Goal: Information Seeking & Learning: Find specific fact

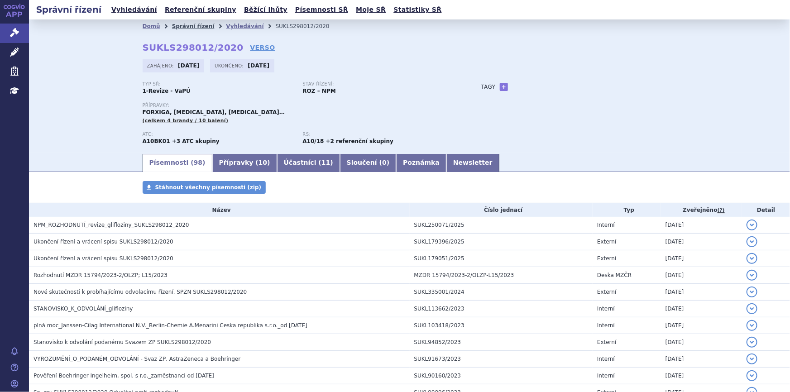
click at [183, 29] on link "Správní řízení" at bounding box center [193, 26] width 43 height 6
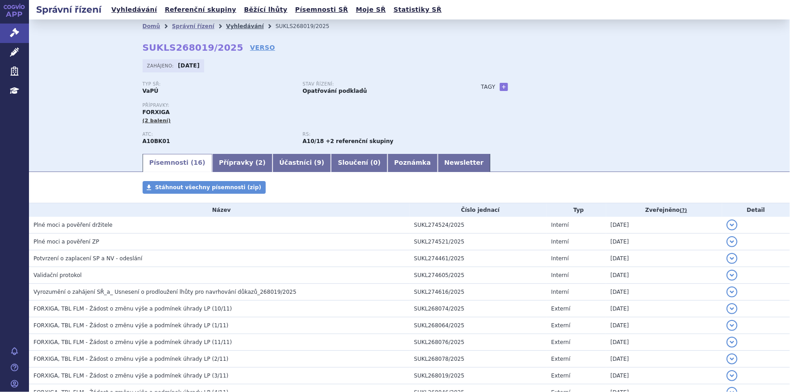
click at [234, 27] on link "Vyhledávání" at bounding box center [245, 26] width 38 height 6
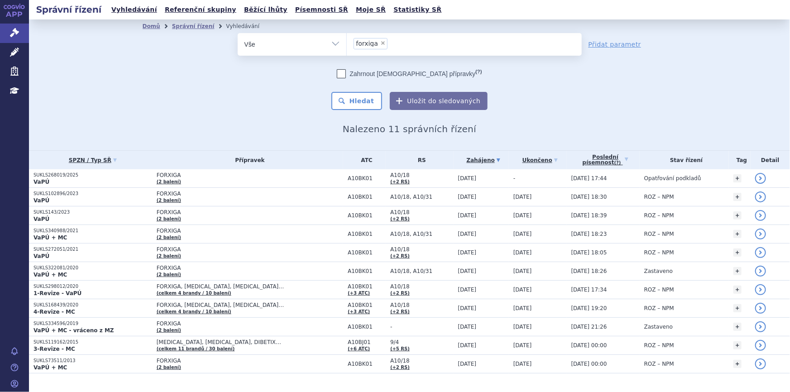
click at [380, 41] on span "×" at bounding box center [382, 42] width 5 height 5
click at [347, 41] on select "forxiga" at bounding box center [346, 44] width 0 height 23
select select
type input "SUKLS216932/2025"
select select "SUKLS216932/2025"
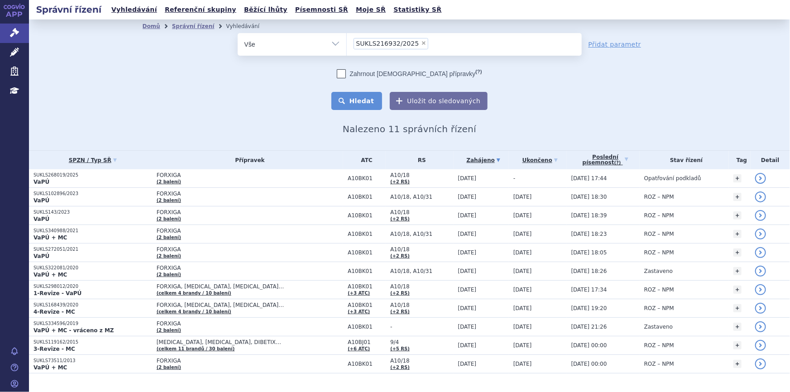
click at [347, 104] on button "Hledat" at bounding box center [356, 101] width 51 height 18
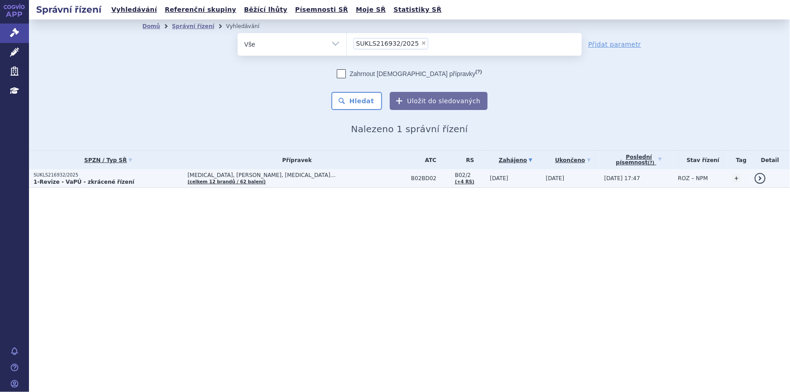
click at [301, 178] on td "ADVATE, ADYNOVI, AFSTYLA… (celkem 12 brandů / 62 balení)" at bounding box center [295, 178] width 224 height 19
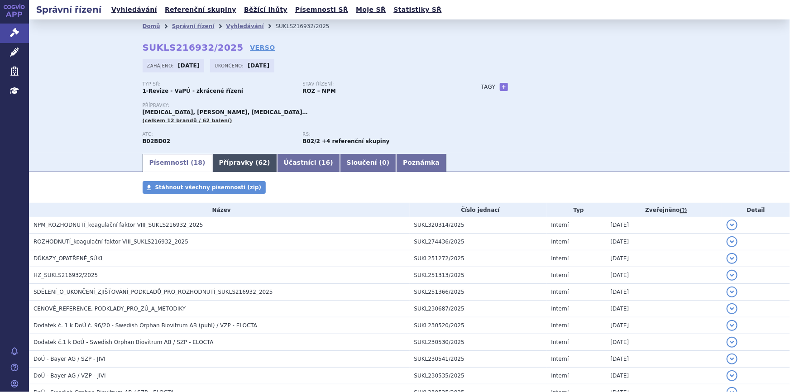
click at [228, 160] on link "Přípravky ( 62 )" at bounding box center [244, 163] width 65 height 18
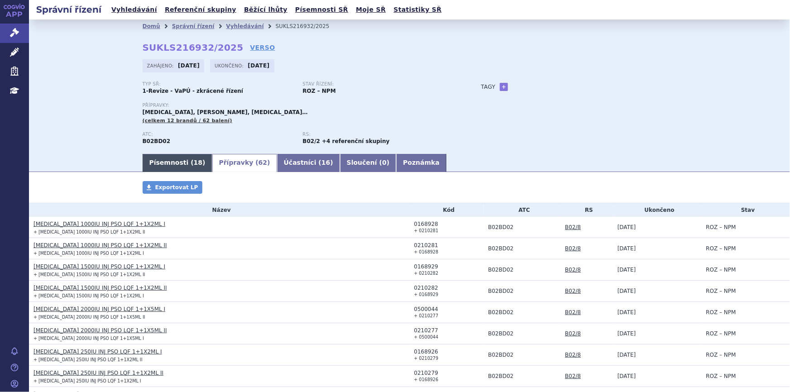
click at [169, 165] on link "Písemnosti ( 18 )" at bounding box center [178, 163] width 70 height 18
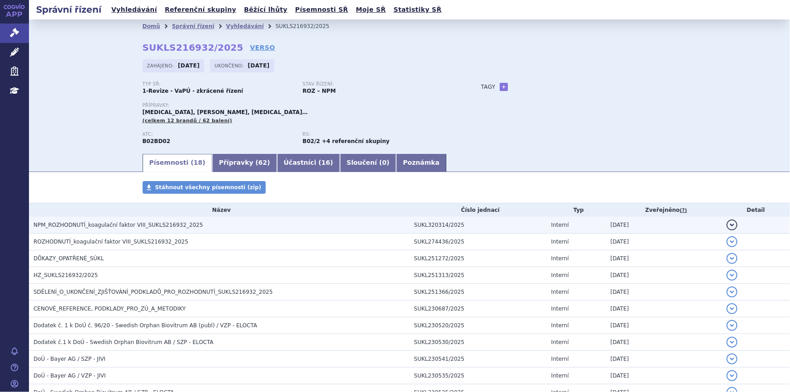
drag, startPoint x: 122, startPoint y: 225, endPoint x: 159, endPoint y: 223, distance: 37.2
click at [122, 225] on span "NPM_ROZHODNUTÍ_koagulační faktor VIII_SUKLS216932_2025" at bounding box center [117, 225] width 169 height 6
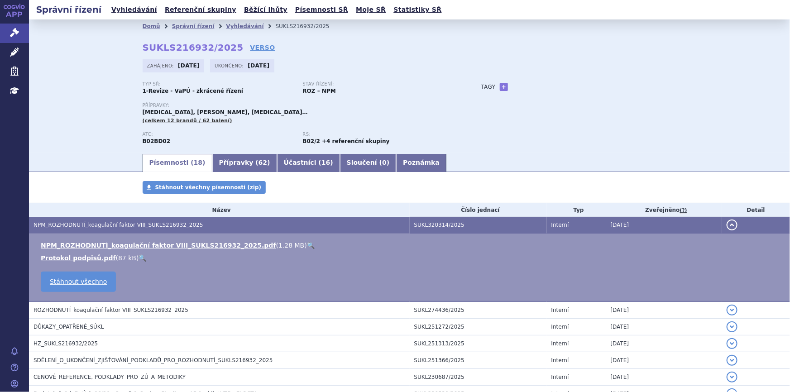
click at [307, 244] on link "🔍" at bounding box center [311, 245] width 8 height 7
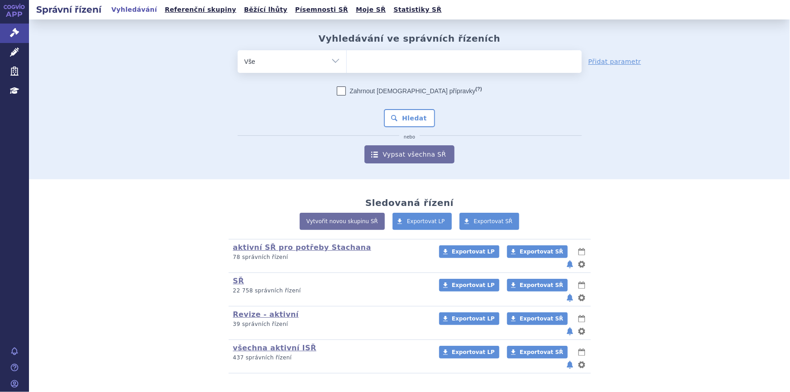
click at [431, 63] on ul at bounding box center [464, 59] width 235 height 19
click at [347, 63] on select at bounding box center [346, 61] width 0 height 23
paste input "SUKLS182472/2025"
type input "SUKLS182472/2025"
select select "SUKLS182472/2025"
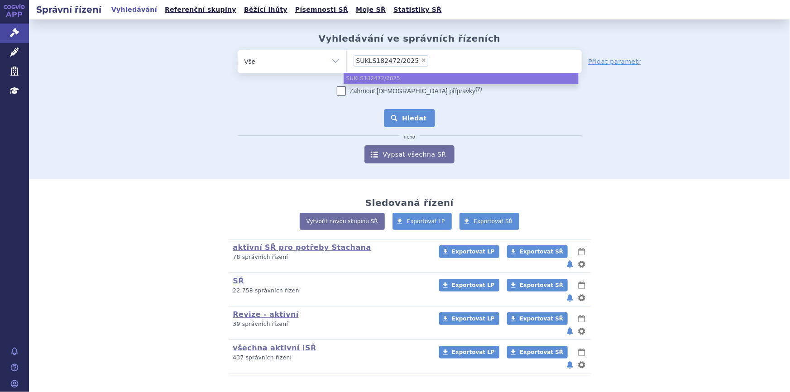
click at [416, 118] on button "Hledat" at bounding box center [409, 118] width 51 height 18
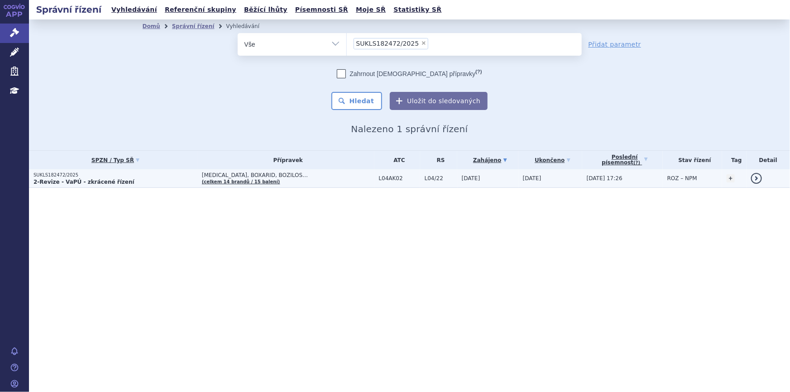
click at [313, 181] on td "[MEDICAL_DATA], BOXARID, BOZILOS… (celkem 14 brandů / 15 balení)" at bounding box center [285, 178] width 177 height 19
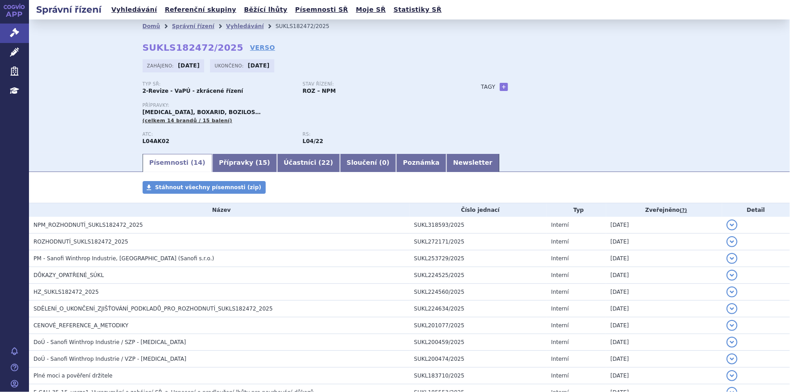
scroll to position [41, 0]
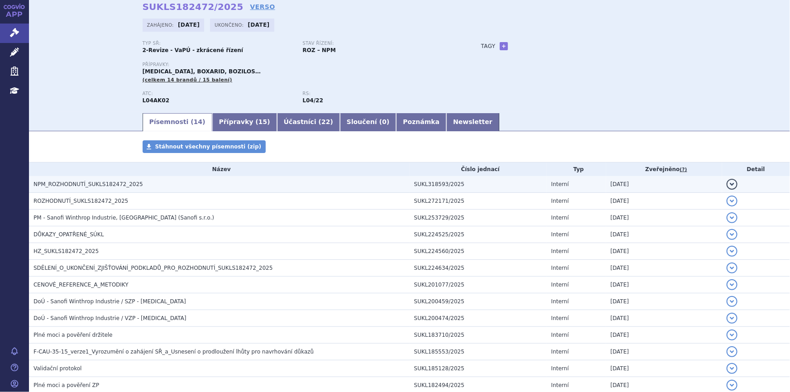
drag, startPoint x: 80, startPoint y: 183, endPoint x: 106, endPoint y: 186, distance: 26.4
click at [81, 183] on span "NPM_ROZHODNUTÍ_SUKLS182472_2025" at bounding box center [88, 184] width 110 height 6
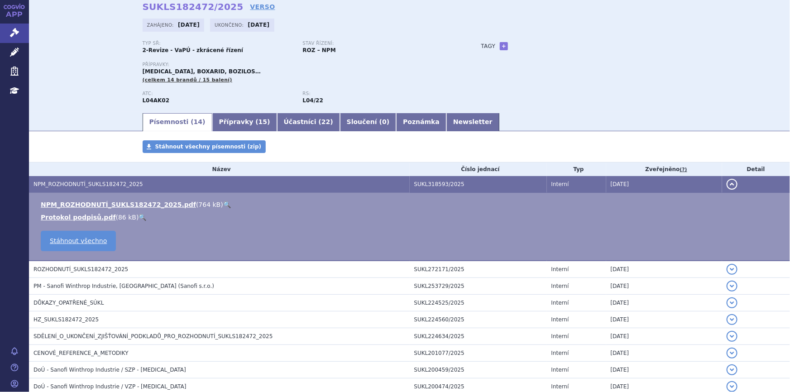
click at [223, 204] on link "🔍" at bounding box center [227, 204] width 8 height 7
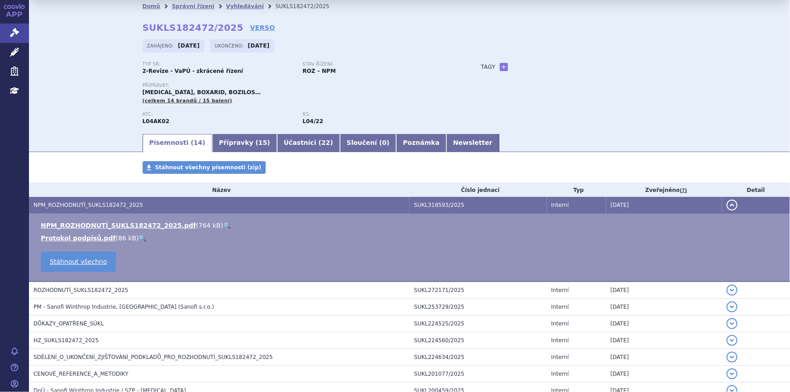
scroll to position [0, 0]
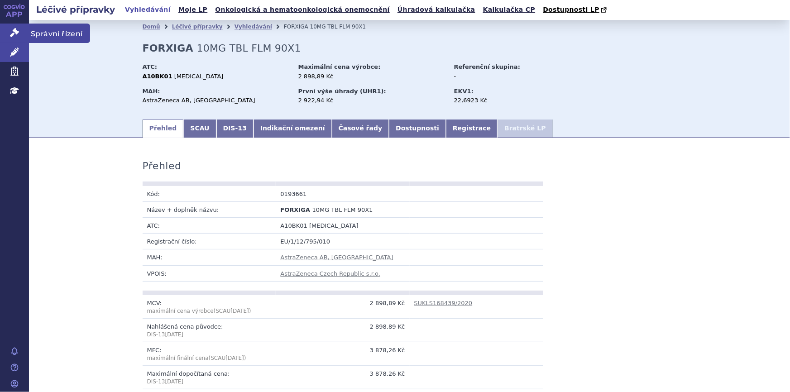
click at [18, 30] on icon at bounding box center [14, 32] width 9 height 9
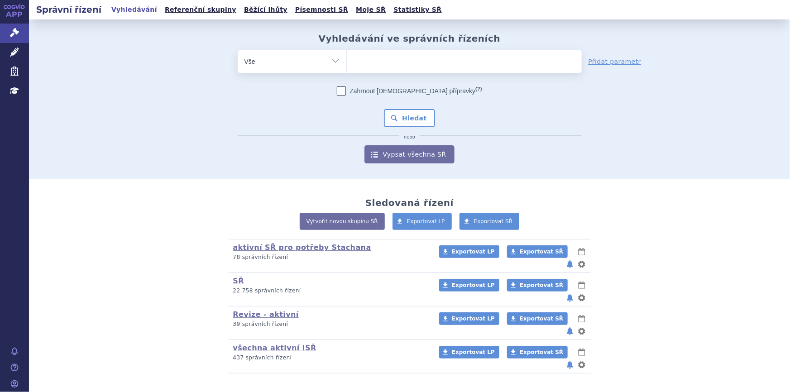
click at [438, 67] on ul at bounding box center [464, 59] width 235 height 19
click at [347, 67] on select at bounding box center [346, 61] width 0 height 23
paste input "SUKLS128380/2025"
type input "SUKLS128380/2025"
select select "SUKLS128380/2025"
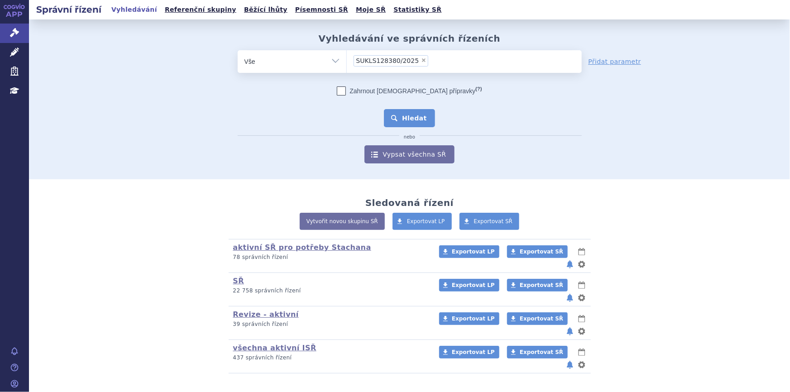
click at [395, 121] on button "Hledat" at bounding box center [409, 118] width 51 height 18
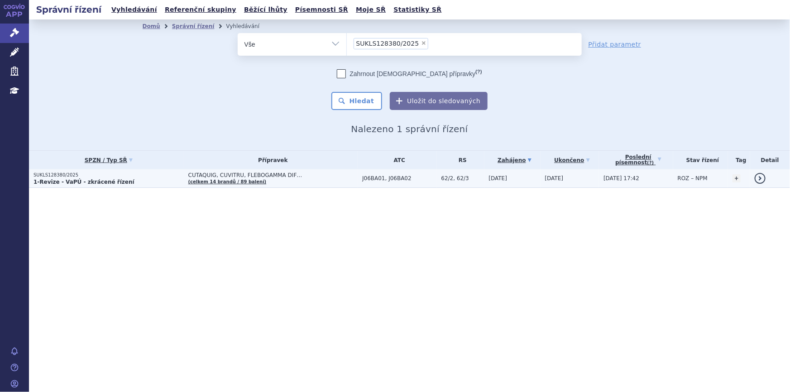
click at [292, 179] on td "CUTAQUIG, CUVITRU, FLEBOGAMMA DIF… (celkem 14 brandů / 89 balení)" at bounding box center [271, 178] width 174 height 19
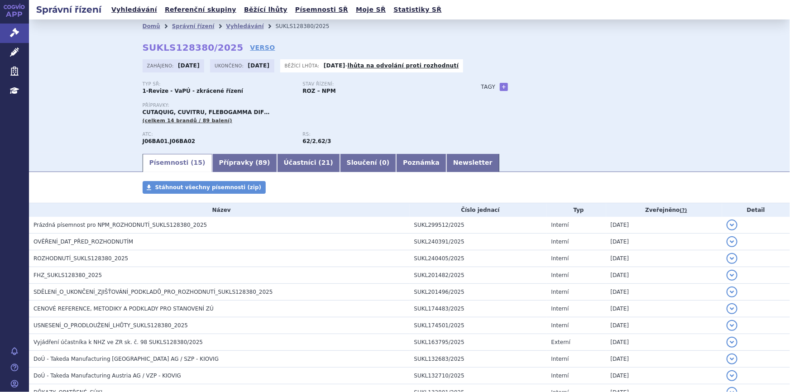
scroll to position [129, 0]
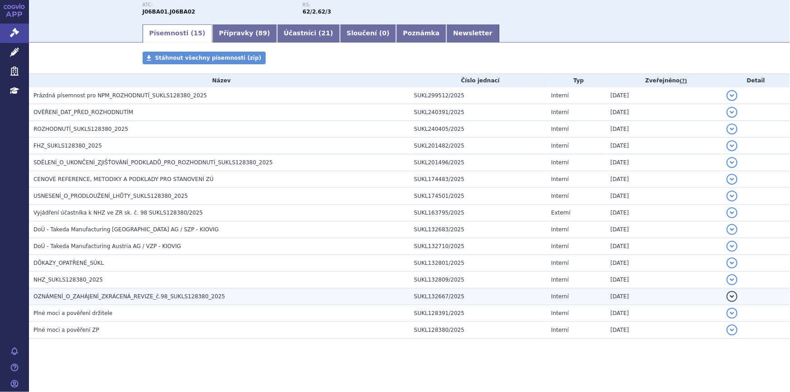
click at [122, 294] on span "OZNÁMENÍ_O_ZAHÁJENÍ_ZKRÁCENÁ_REVIZE_č.98_SUKLS128380_2025" at bounding box center [128, 296] width 191 height 6
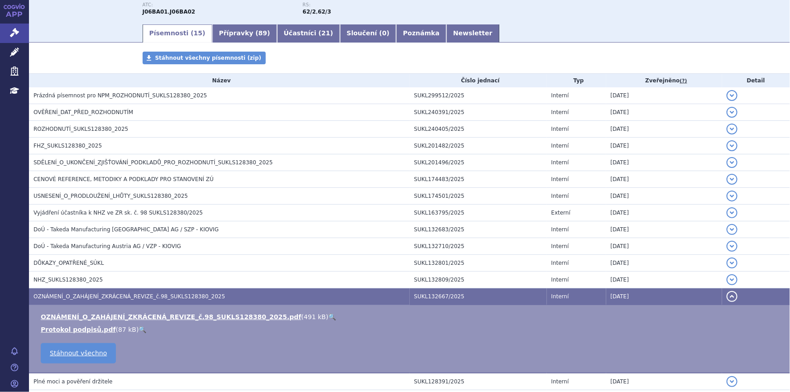
click at [328, 316] on link "🔍" at bounding box center [332, 316] width 8 height 7
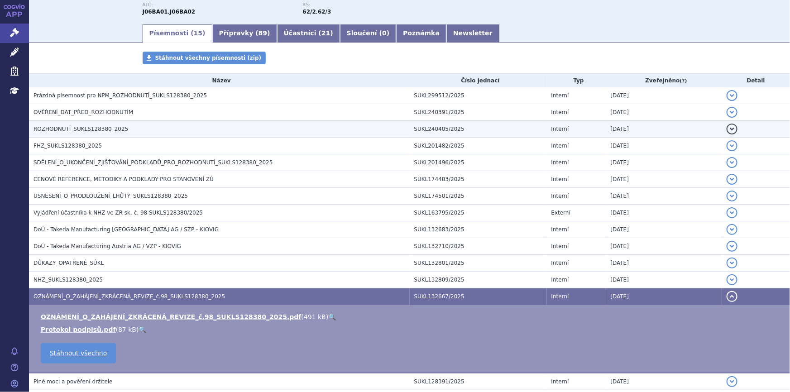
scroll to position [0, 0]
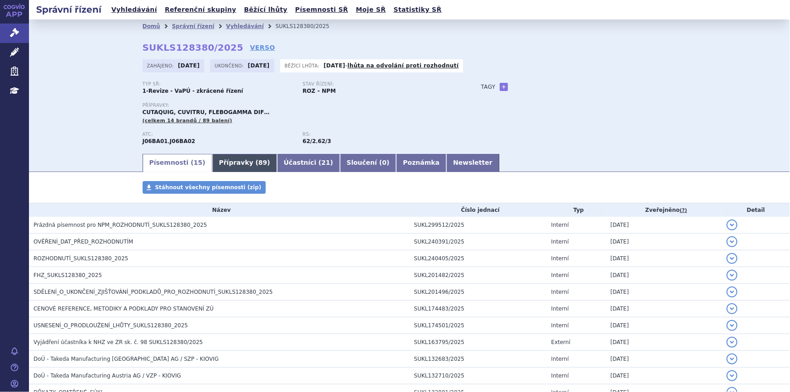
click at [215, 163] on link "Přípravky ( 89 )" at bounding box center [244, 163] width 65 height 18
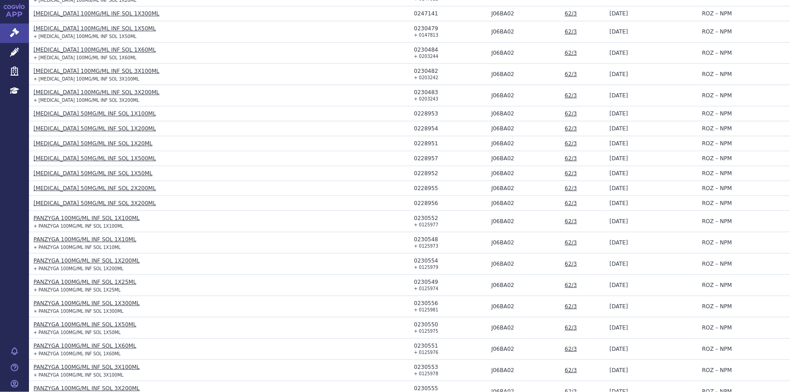
scroll to position [1322, 0]
